Goal: Task Accomplishment & Management: Complete application form

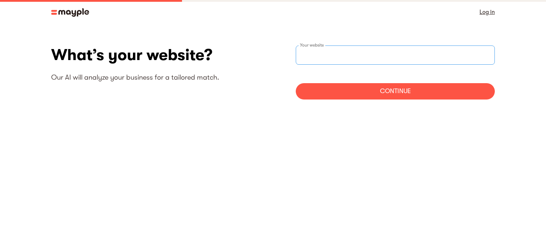
click at [337, 56] on input "websiteStep" at bounding box center [395, 55] width 199 height 19
click at [396, 88] on div "Continue" at bounding box center [395, 91] width 199 height 16
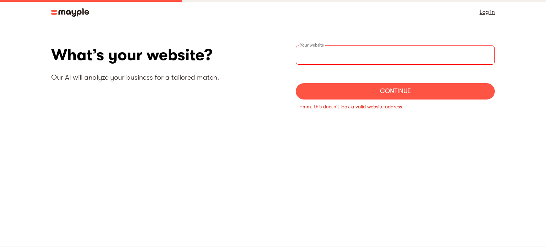
click at [356, 53] on input "websiteStep" at bounding box center [395, 55] width 199 height 19
drag, startPoint x: 340, startPoint y: 66, endPoint x: 340, endPoint y: 58, distance: 8.2
click at [339, 64] on form "Your website Continue" at bounding box center [395, 73] width 199 height 54
click at [341, 56] on input "websiteStep" at bounding box center [395, 55] width 199 height 19
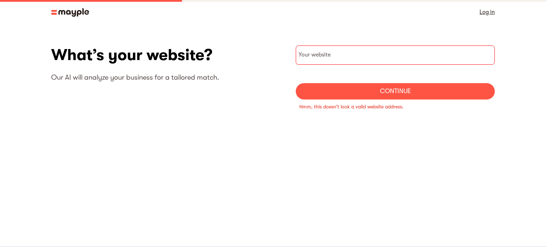
click at [55, 15] on img at bounding box center [70, 12] width 38 height 9
